Goal: Check status: Check status

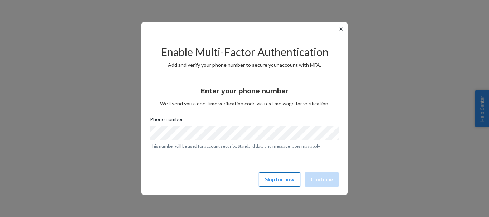
click at [281, 184] on button "Skip for now" at bounding box center [280, 180] width 42 height 14
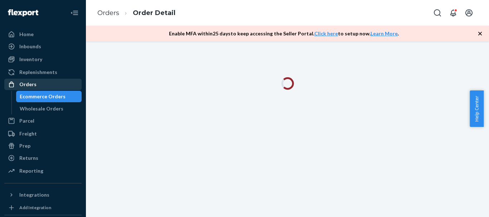
click at [30, 81] on div "Orders" at bounding box center [27, 84] width 17 height 7
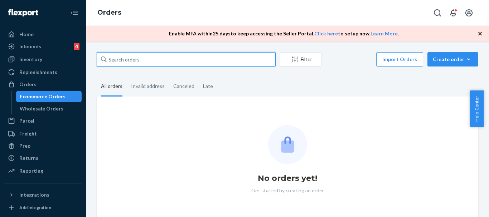
click at [134, 60] on input "text" at bounding box center [186, 59] width 179 height 14
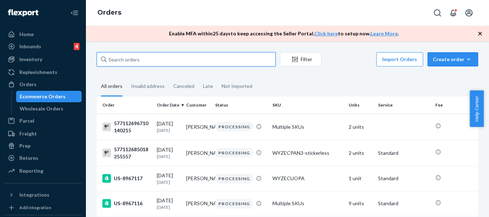
paste input "US-8938867"
type input "US-8938867"
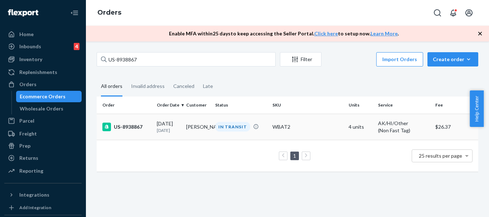
click at [133, 127] on div "US-8938867" at bounding box center [126, 127] width 49 height 9
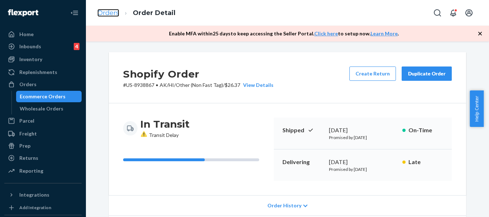
click at [111, 16] on link "Orders" at bounding box center [108, 13] width 22 height 8
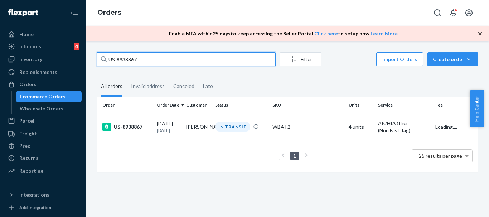
drag, startPoint x: 193, startPoint y: 63, endPoint x: 107, endPoint y: 58, distance: 86.4
click at [105, 61] on div "US-8938867" at bounding box center [186, 59] width 179 height 14
paste input "22476"
type input "US-8922476"
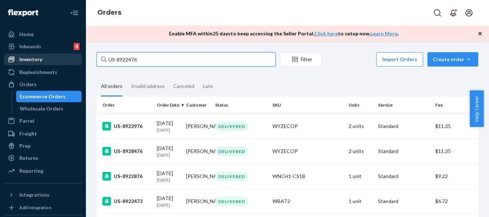
drag, startPoint x: 167, startPoint y: 58, endPoint x: 75, endPoint y: 58, distance: 91.7
click at [75, 58] on div "Home Inbounds 4 Shipping Plans Problems 4 Inventory Products Replenishments Ord…" at bounding box center [244, 108] width 489 height 217
